Goal: Find specific page/section: Find specific page/section

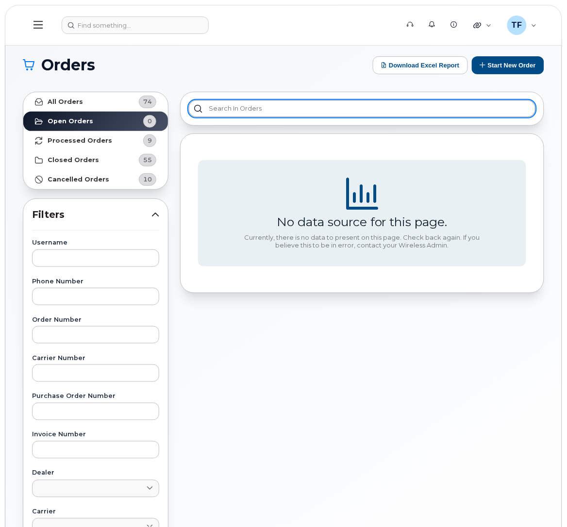
click at [246, 110] on input "text" at bounding box center [362, 108] width 348 height 17
paste input "5066238029"
type input "5066238029"
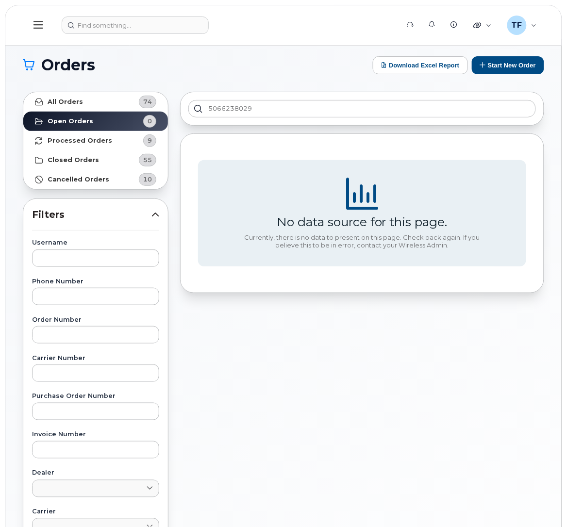
click at [40, 22] on icon at bounding box center [38, 25] width 9 height 8
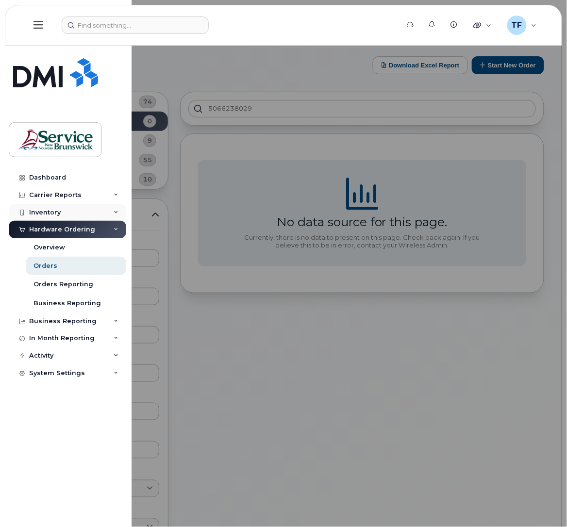
click at [60, 212] on div "Inventory" at bounding box center [68, 212] width 118 height 17
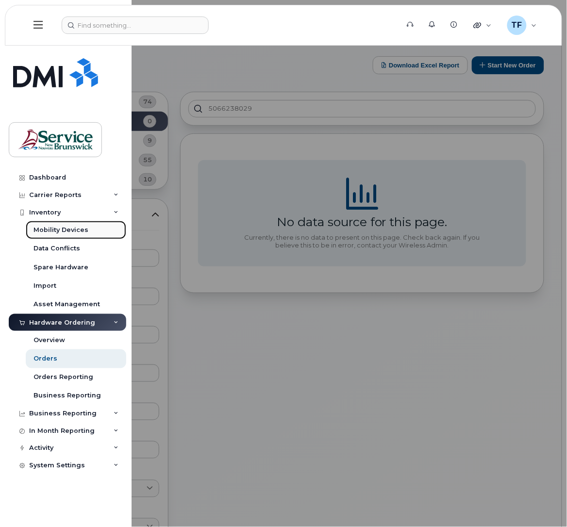
click at [57, 230] on div "Mobility Devices" at bounding box center [61, 230] width 55 height 9
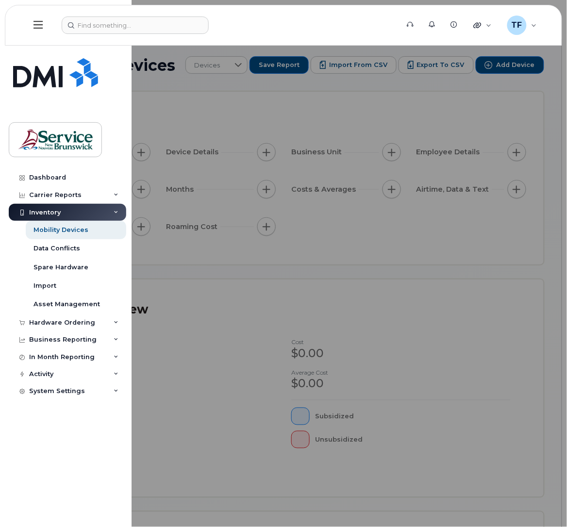
click at [198, 117] on div at bounding box center [283, 263] width 567 height 527
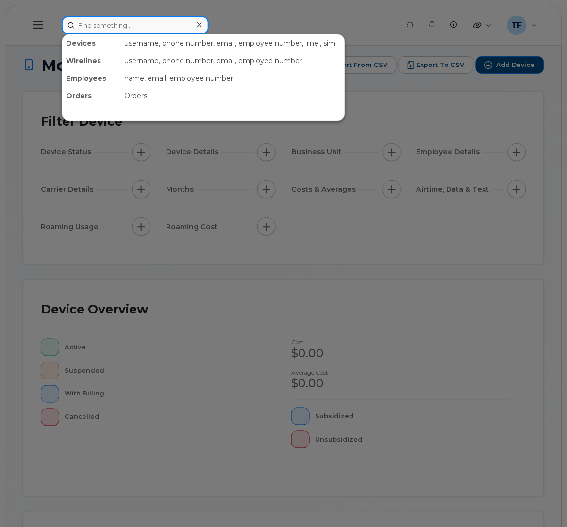
click at [125, 23] on input at bounding box center [135, 25] width 147 height 17
paste input "5066238029"
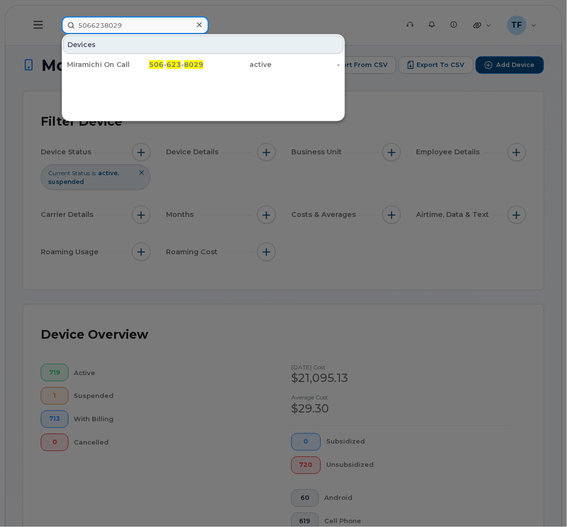
type input "5066238029"
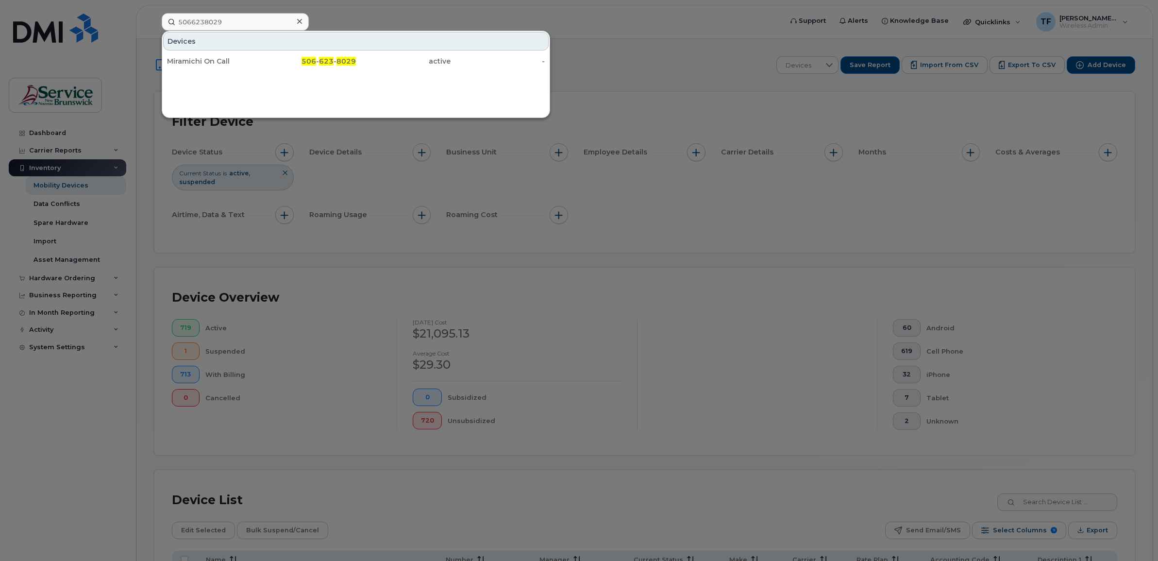
click at [74, 411] on div at bounding box center [579, 280] width 1158 height 561
